Goal: Find specific page/section

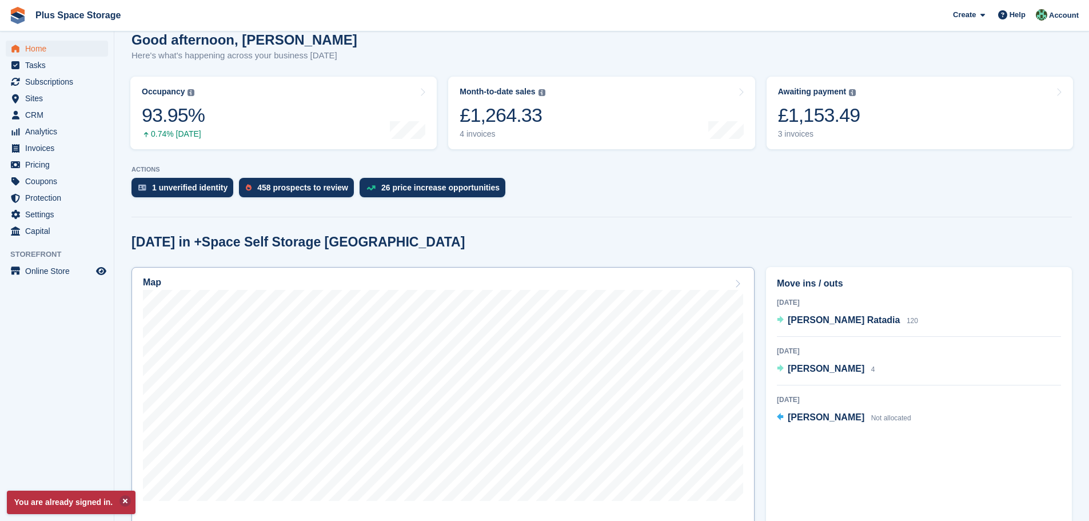
scroll to position [114, 0]
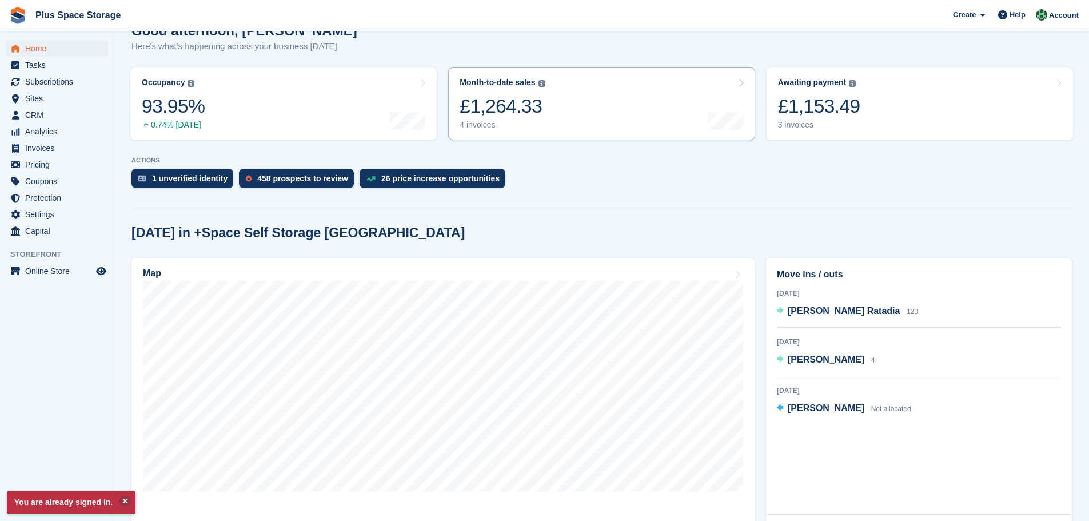
click at [611, 88] on link "Month-to-date sales The sum of all finalised invoices generated this month to d…" at bounding box center [601, 103] width 306 height 73
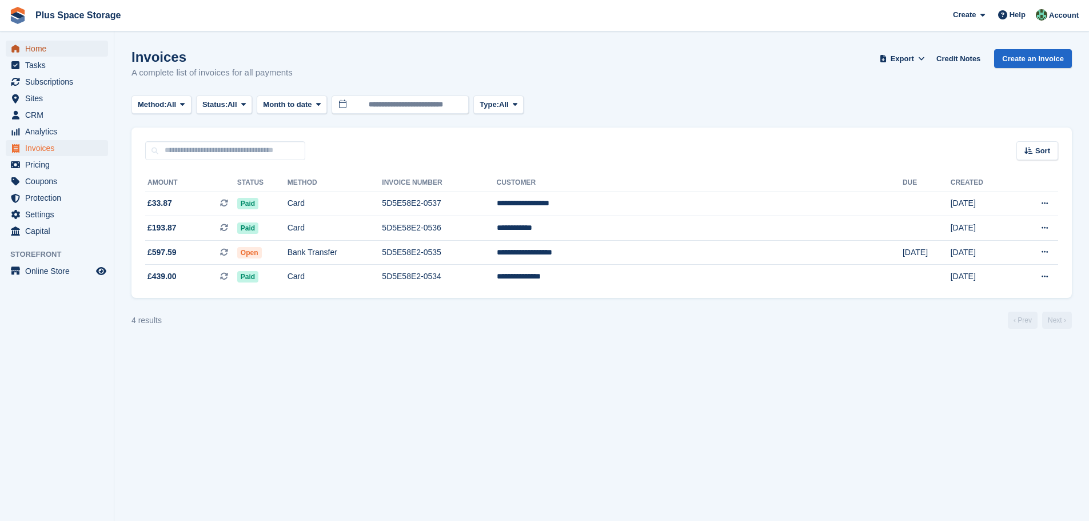
click at [48, 44] on span "Home" at bounding box center [59, 49] width 69 height 16
